Goal: Task Accomplishment & Management: Complete application form

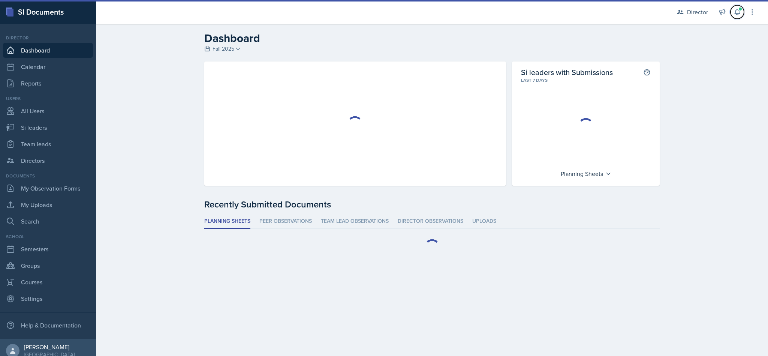
click at [735, 16] on button at bounding box center [738, 12] width 14 height 14
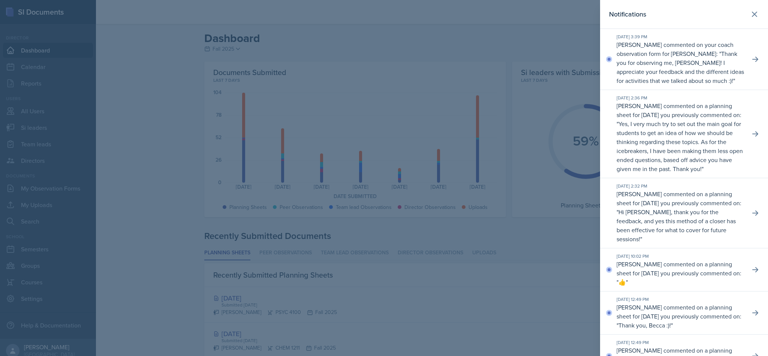
click at [140, 152] on div at bounding box center [384, 178] width 768 height 356
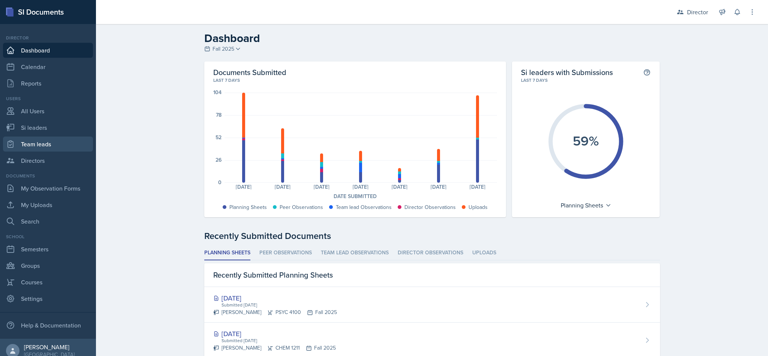
click at [29, 146] on link "Team leads" at bounding box center [48, 144] width 90 height 15
select select "2bed604d-1099-4043-b1bc-2365e8740244"
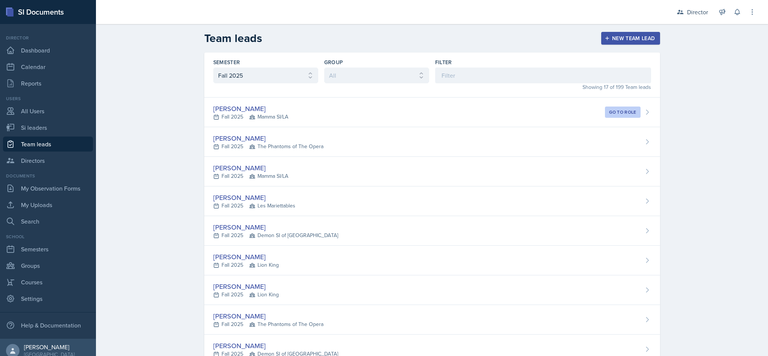
click at [415, 114] on div "[PERSON_NAME] Fall 2025 Mamma SI/LA Go to role" at bounding box center [432, 113] width 456 height 30
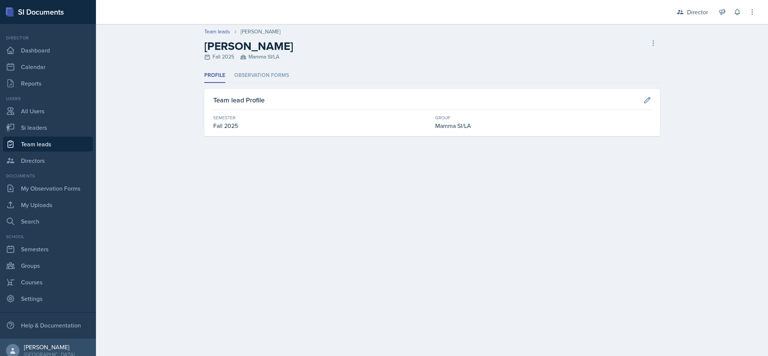
click at [280, 74] on li "Observation Forms" at bounding box center [261, 75] width 55 height 15
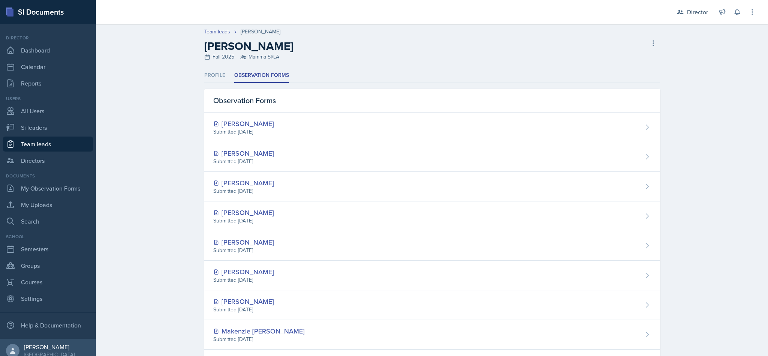
click at [41, 138] on link "Team leads" at bounding box center [48, 144] width 90 height 15
select select "2bed604d-1099-4043-b1bc-2365e8740244"
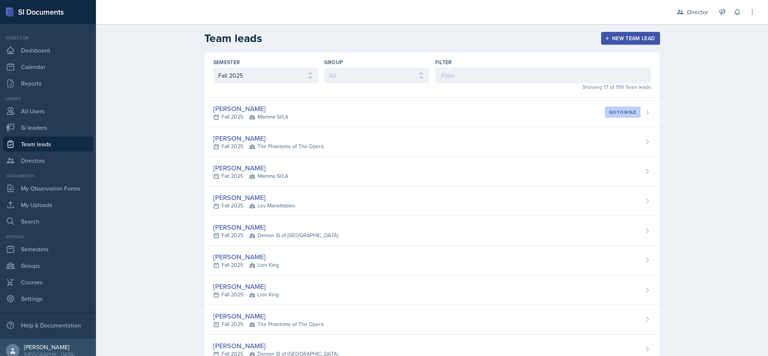
click at [44, 137] on link "Team leads" at bounding box center [48, 144] width 90 height 15
click at [41, 128] on link "Si leaders" at bounding box center [48, 127] width 90 height 15
select select "2bed604d-1099-4043-b1bc-2365e8740244"
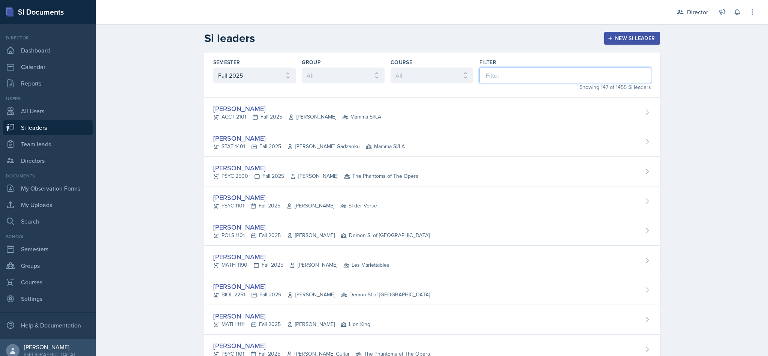
click at [514, 72] on input at bounding box center [566, 76] width 172 height 16
type input "sava"
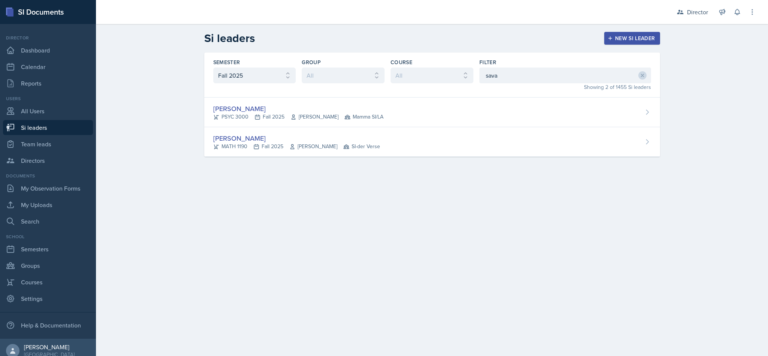
click at [416, 107] on div "[PERSON_NAME] PSYC 3000 Fall 2025 [PERSON_NAME] Mamma SI/LA" at bounding box center [432, 113] width 456 height 30
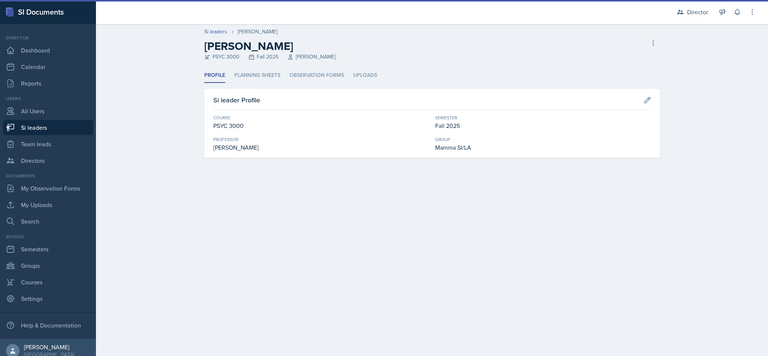
click at [263, 75] on li "Planning Sheets" at bounding box center [257, 75] width 46 height 15
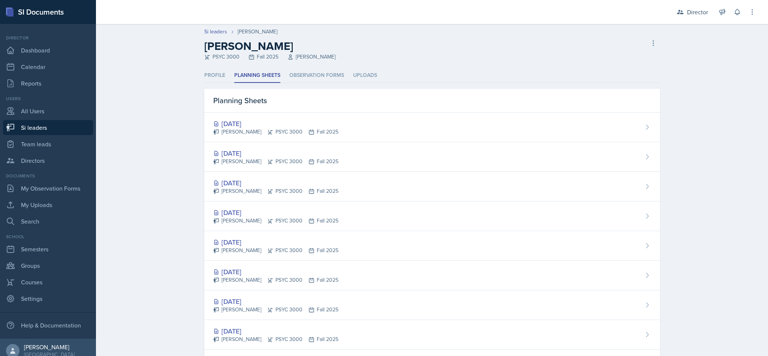
click at [383, 161] on div "[DATE] [PERSON_NAME] PSYC 3000 Fall 2025" at bounding box center [432, 157] width 456 height 30
click at [292, 129] on div "[PERSON_NAME] PSYC 3000 Fall 2025" at bounding box center [275, 132] width 125 height 8
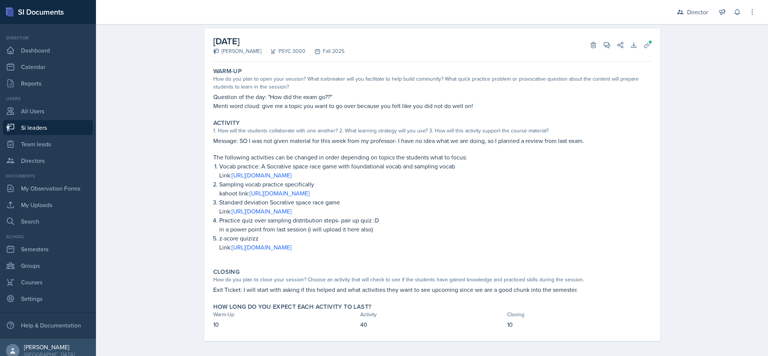
scroll to position [41, 0]
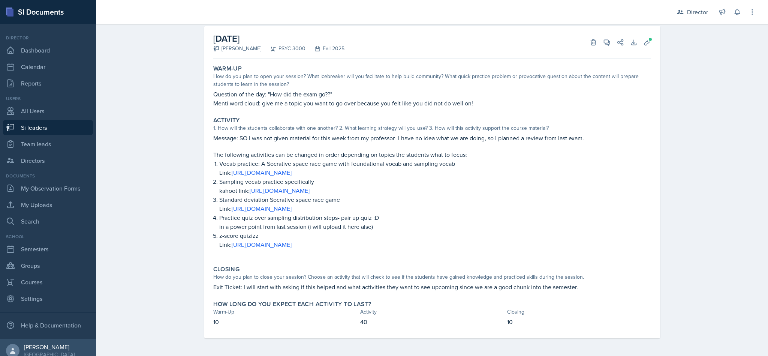
click at [162, 210] on div "Si leaders [PERSON_NAME] Planning Sheet Planning Sheet Submitted [DATE] [DATE] …" at bounding box center [432, 167] width 672 height 377
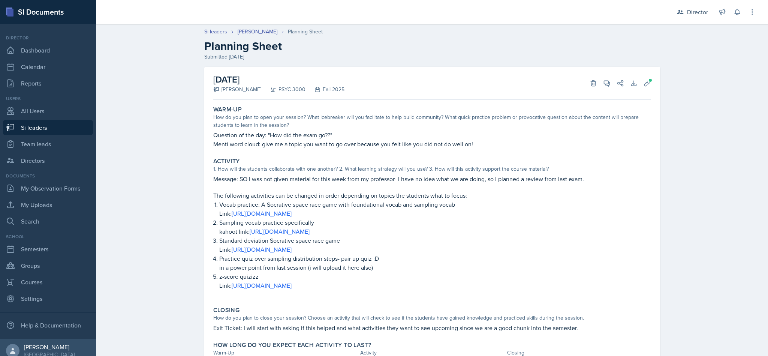
click at [27, 140] on link "Team leads" at bounding box center [48, 144] width 90 height 15
select select "2bed604d-1099-4043-b1bc-2365e8740244"
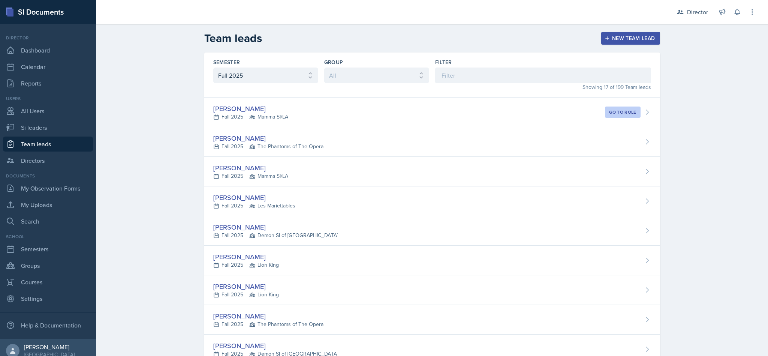
click at [26, 146] on link "Team leads" at bounding box center [48, 144] width 90 height 15
click at [524, 78] on input at bounding box center [543, 76] width 216 height 16
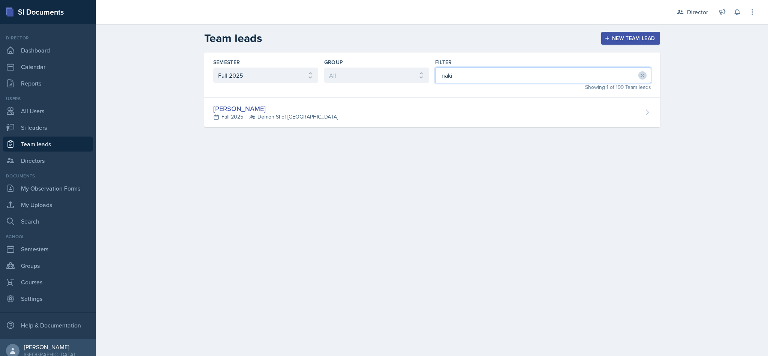
type input "naki"
click at [470, 115] on div "[PERSON_NAME] Fall 2025 Demon SI of [GEOGRAPHIC_DATA]" at bounding box center [432, 113] width 456 height 30
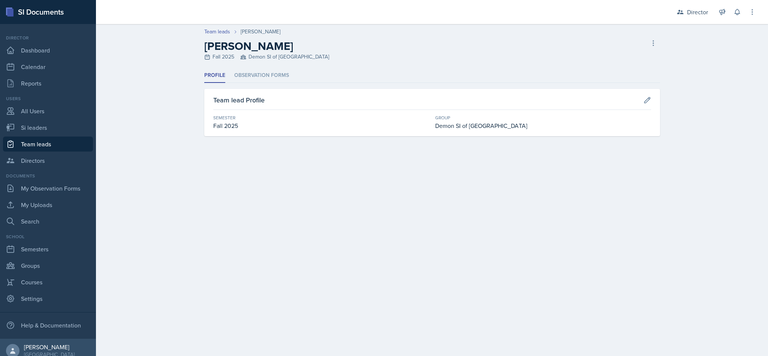
click at [269, 68] on li "Observation Forms" at bounding box center [261, 75] width 55 height 15
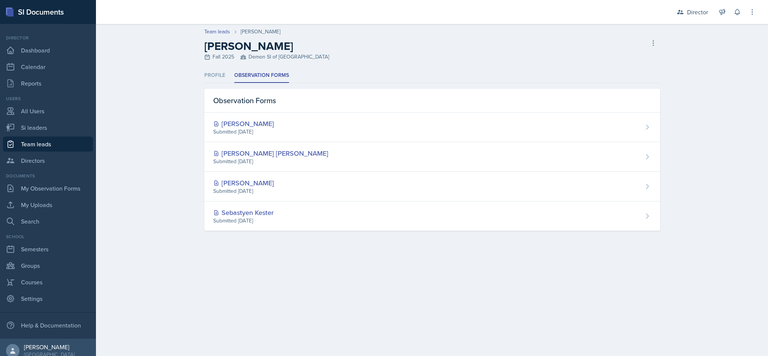
click at [417, 128] on div "[PERSON_NAME] Submitted [DATE]" at bounding box center [432, 128] width 456 height 30
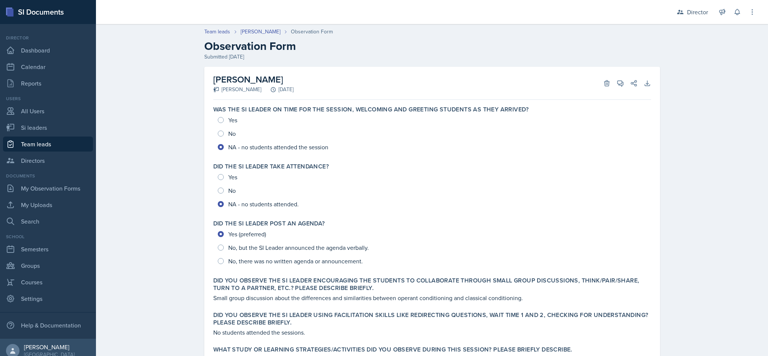
click at [705, 17] on div "Director" at bounding box center [692, 12] width 41 height 14
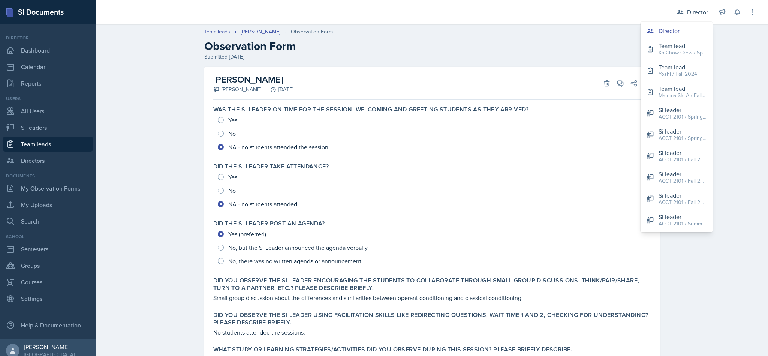
click at [689, 56] on div "Ka-Chow Crew / Spring 2025" at bounding box center [683, 53] width 48 height 8
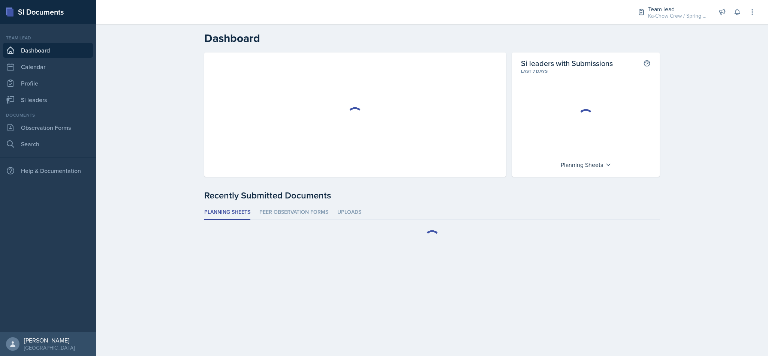
click at [708, 8] on div "Team lead" at bounding box center [678, 9] width 60 height 9
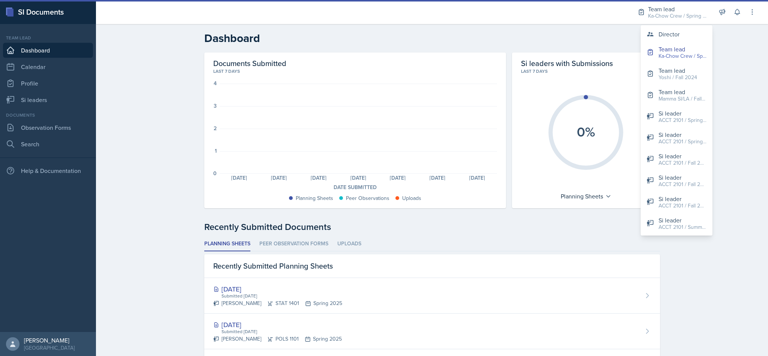
click at [687, 98] on div "Mamma SI/LA / Fall 2025" at bounding box center [683, 99] width 48 height 8
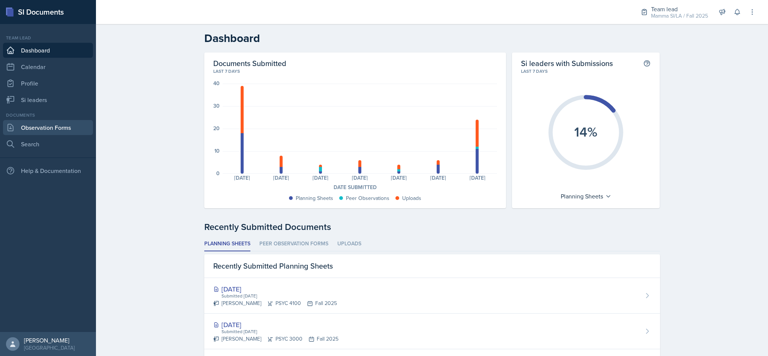
click at [25, 131] on link "Observation Forms" at bounding box center [48, 127] width 90 height 15
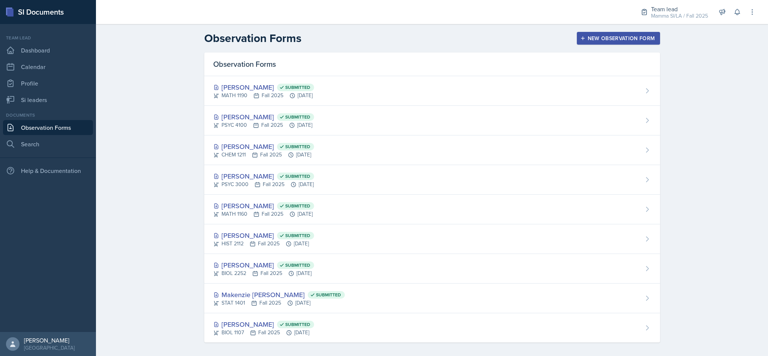
click at [245, 96] on div "MATH 1190 Fall 2025 [DATE]" at bounding box center [263, 96] width 101 height 8
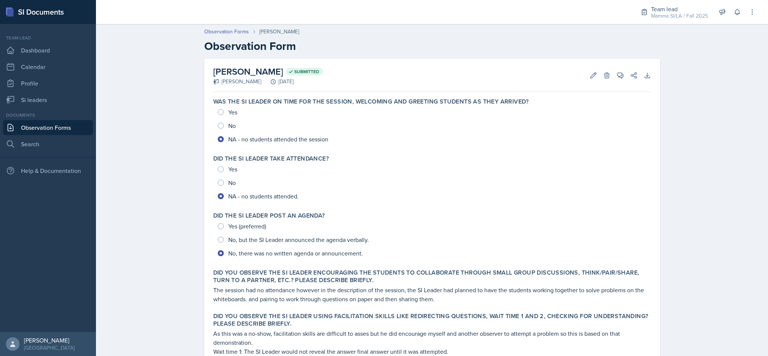
click at [591, 73] on icon at bounding box center [594, 76] width 8 height 8
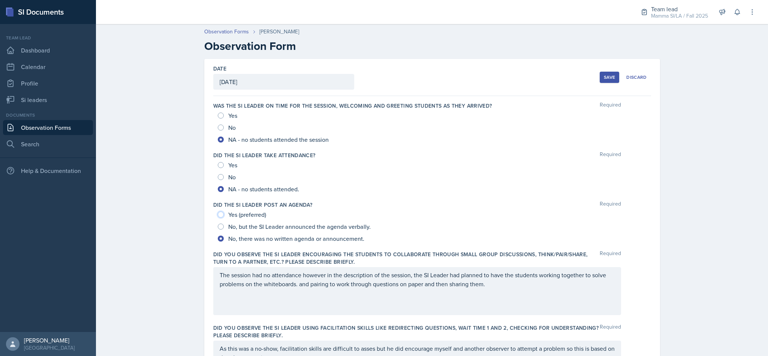
click at [218, 213] on input "Yes (preferred)" at bounding box center [221, 215] width 6 height 6
radio input "true"
click at [603, 72] on button "Save" at bounding box center [610, 77] width 20 height 11
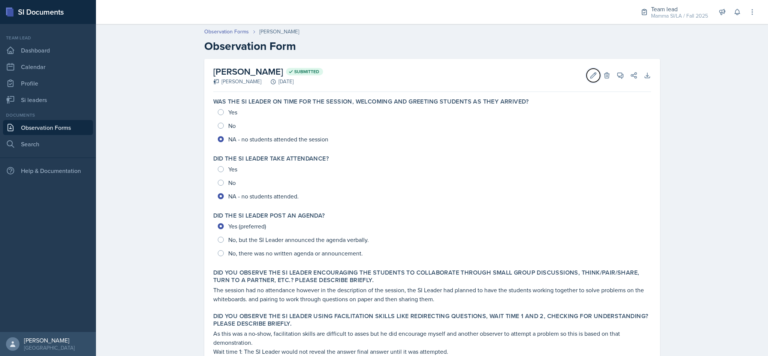
click at [590, 72] on icon at bounding box center [594, 76] width 8 height 8
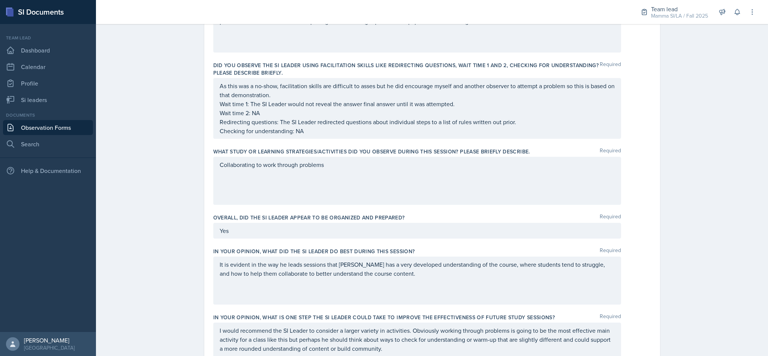
scroll to position [448, 0]
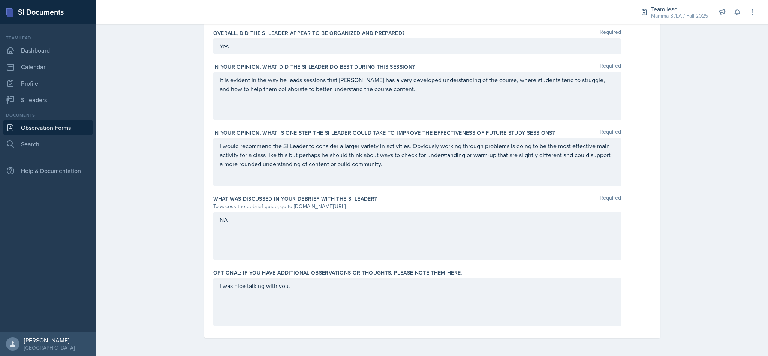
click at [331, 290] on div "I was nice talking with you." at bounding box center [417, 302] width 408 height 48
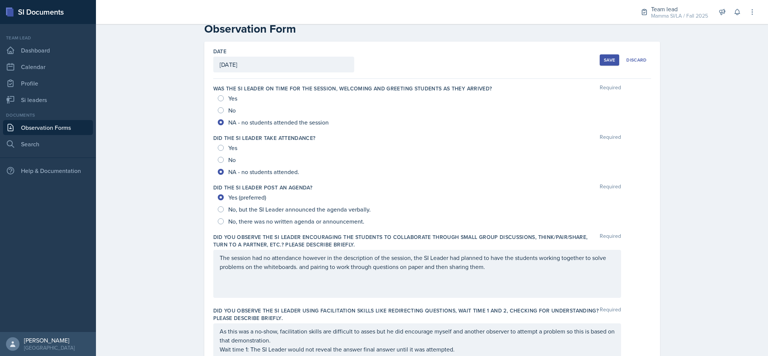
scroll to position [0, 0]
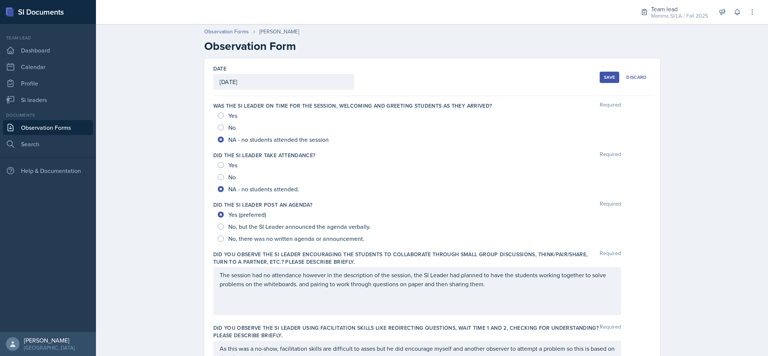
click at [597, 67] on div "Date [DATE] [DATE] 31 1 2 3 4 5 6 7 8 9 10 11 12 13 14 15 16 17 18 19 20 21 22 …" at bounding box center [432, 77] width 438 height 37
click at [604, 75] on div "Save" at bounding box center [609, 77] width 11 height 6
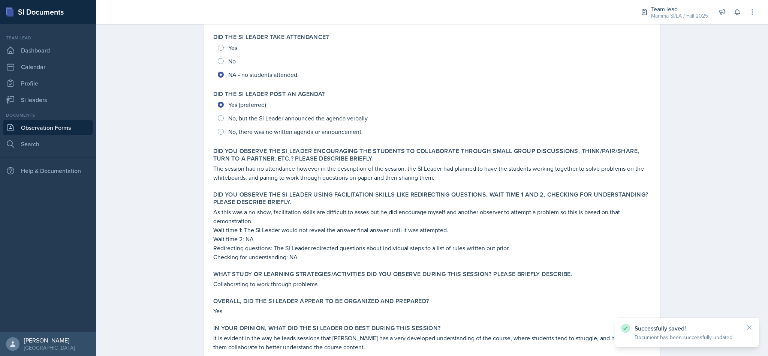
scroll to position [119, 0]
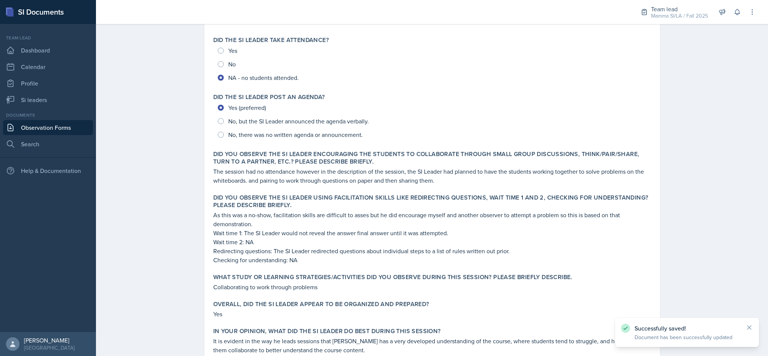
click at [52, 122] on link "Observation Forms" at bounding box center [48, 127] width 90 height 15
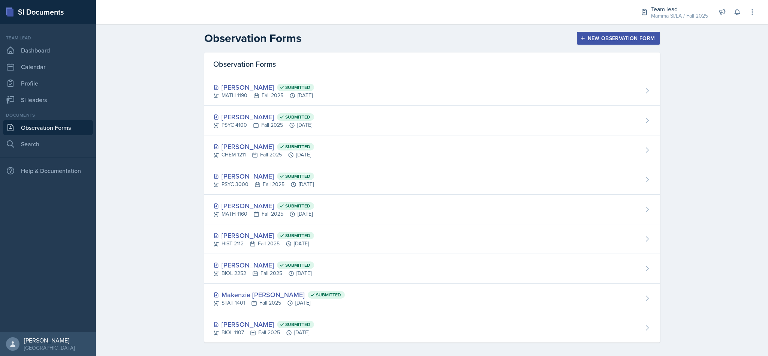
click at [534, 356] on div "Observation Forms [PERSON_NAME] Submitted MATH 1190 Fall 2025 [DATE] [PERSON_NA…" at bounding box center [432, 207] width 480 height 308
click at [666, 19] on div "Mamma SI/LA / Fall 2025" at bounding box center [679, 16] width 57 height 8
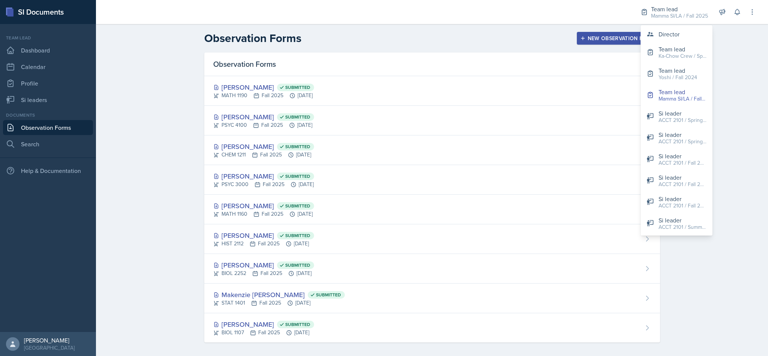
click at [690, 36] on button "Director" at bounding box center [677, 34] width 72 height 15
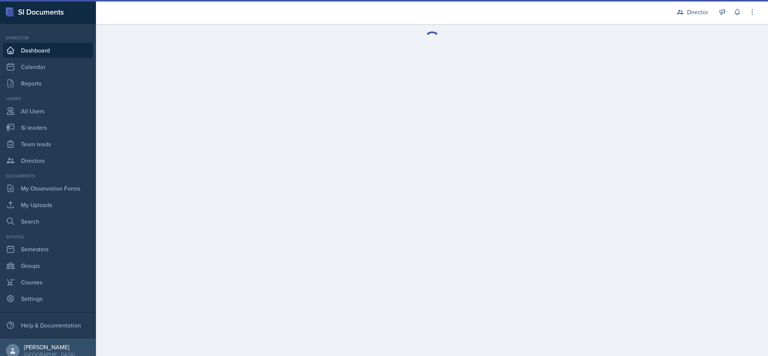
click at [689, 15] on div "Director" at bounding box center [697, 12] width 21 height 9
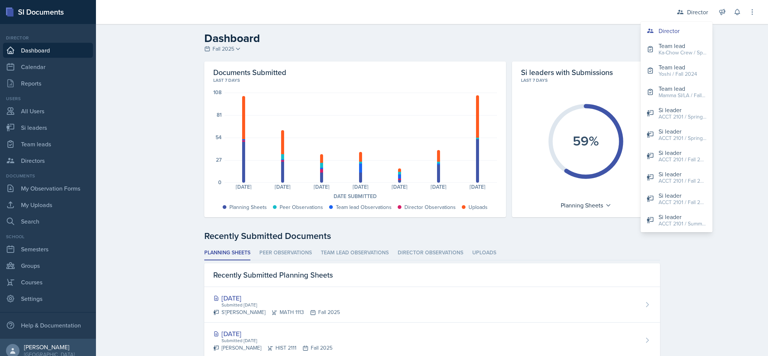
click at [681, 12] on icon at bounding box center [681, 12] width 8 height 8
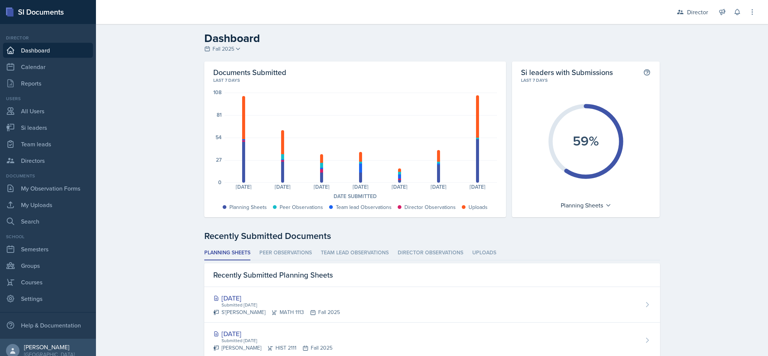
click at [684, 17] on div "Director" at bounding box center [692, 12] width 41 height 14
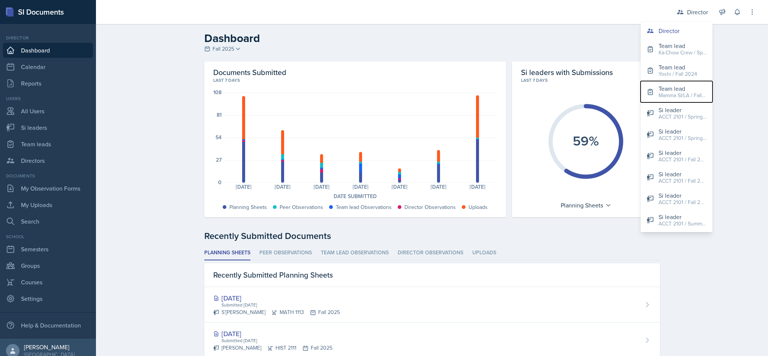
click at [674, 85] on div "Team lead" at bounding box center [683, 88] width 48 height 9
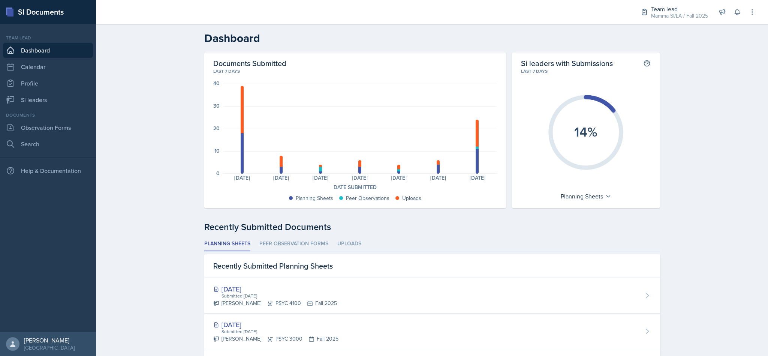
click at [33, 142] on link "Search" at bounding box center [48, 144] width 90 height 15
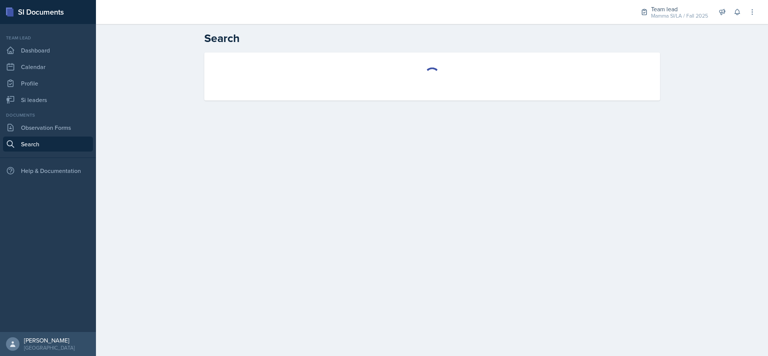
select select "all"
select select "1"
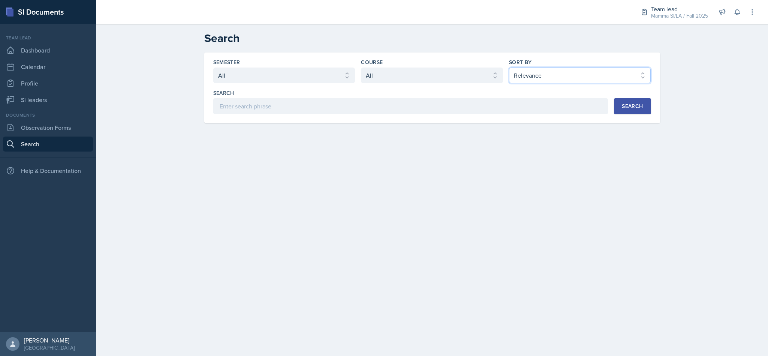
click at [611, 75] on select "Select sort by Relevance Document Date (Asc) Document Date (Desc)" at bounding box center [580, 76] width 142 height 16
click at [535, 150] on main "Search Semester Select semester All Fall 2025 Summer 2025 Spring 2025 Fall 2024…" at bounding box center [432, 190] width 672 height 332
click at [42, 129] on link "Observation Forms" at bounding box center [48, 127] width 90 height 15
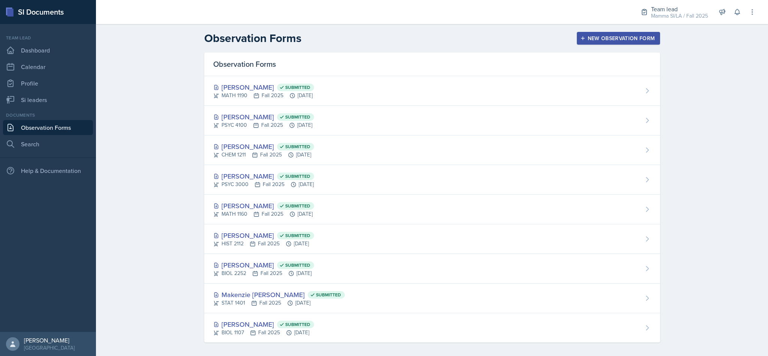
click at [613, 36] on div "New Observation Form" at bounding box center [619, 38] width 74 height 6
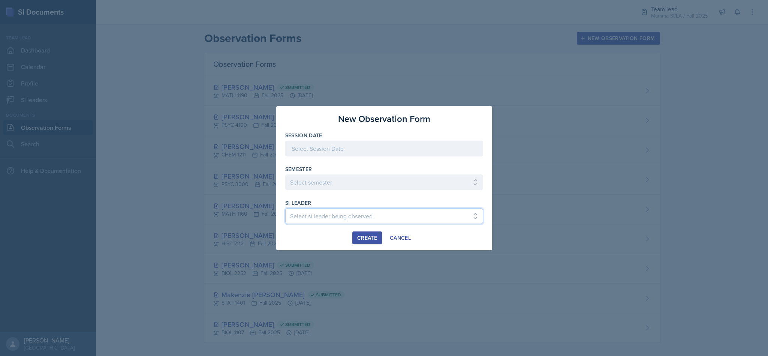
click at [465, 222] on select "Select si leader being observed [PERSON_NAME] / ACCT 2102 / #1 Team Babylons [P…" at bounding box center [384, 216] width 198 height 16
click at [296, 234] on div "Create Cancel" at bounding box center [384, 237] width 198 height 13
click at [305, 221] on select "Select si leader being observed [PERSON_NAME] / ACCT 2102 / #1 Team Babylons [P…" at bounding box center [384, 216] width 198 height 16
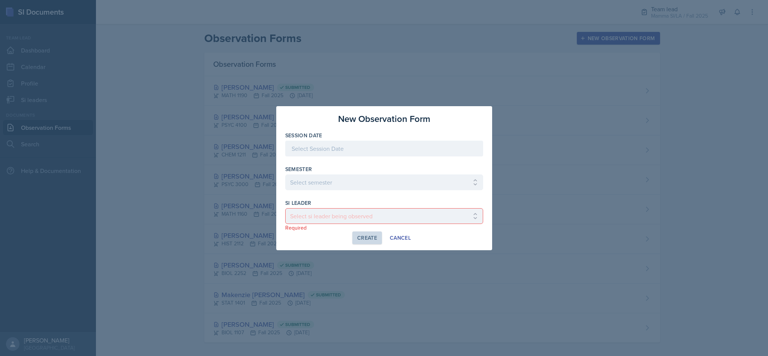
click at [132, 97] on div at bounding box center [384, 178] width 768 height 356
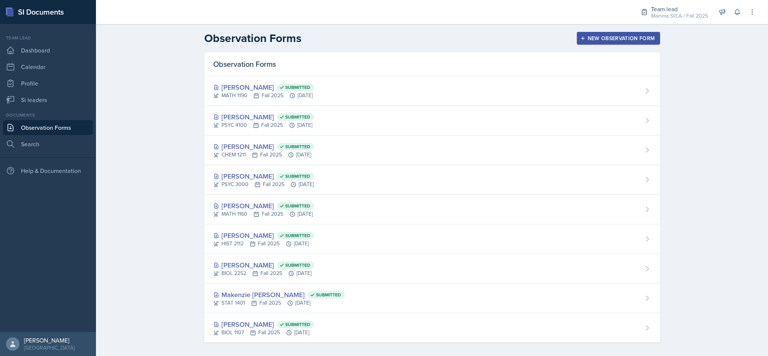
click at [384, 338] on div "[PERSON_NAME] Submitted BIOL 1107 Fall 2025 [DATE]" at bounding box center [432, 327] width 456 height 29
